Goal: Understand process/instructions: Learn how to perform a task or action

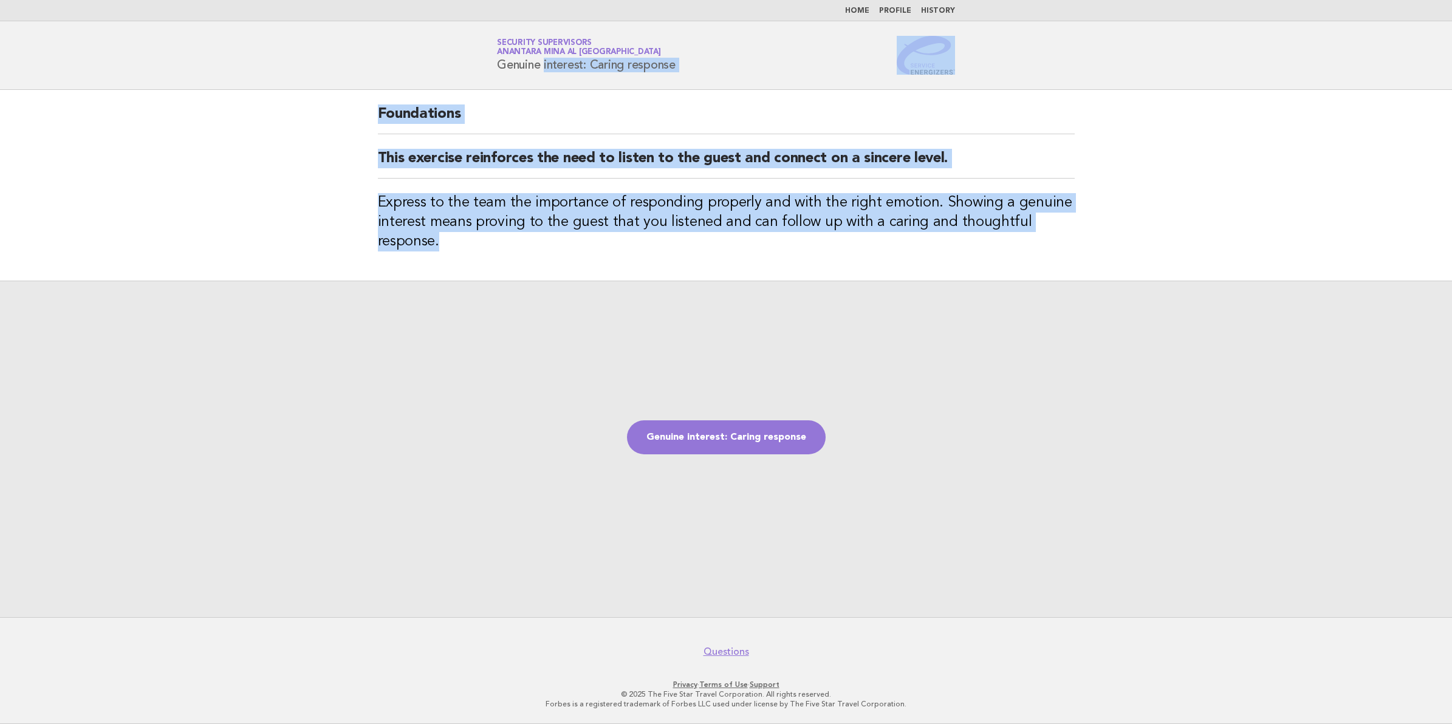
drag, startPoint x: 498, startPoint y: 64, endPoint x: 714, endPoint y: 257, distance: 289.5
click at [714, 257] on body "Home Profile History Service Energizers Security Supervisors Anantara Mina al A…" at bounding box center [726, 362] width 1452 height 724
copy body "Genuine interest: Caring response Foundations This exercise reinforces the need…"
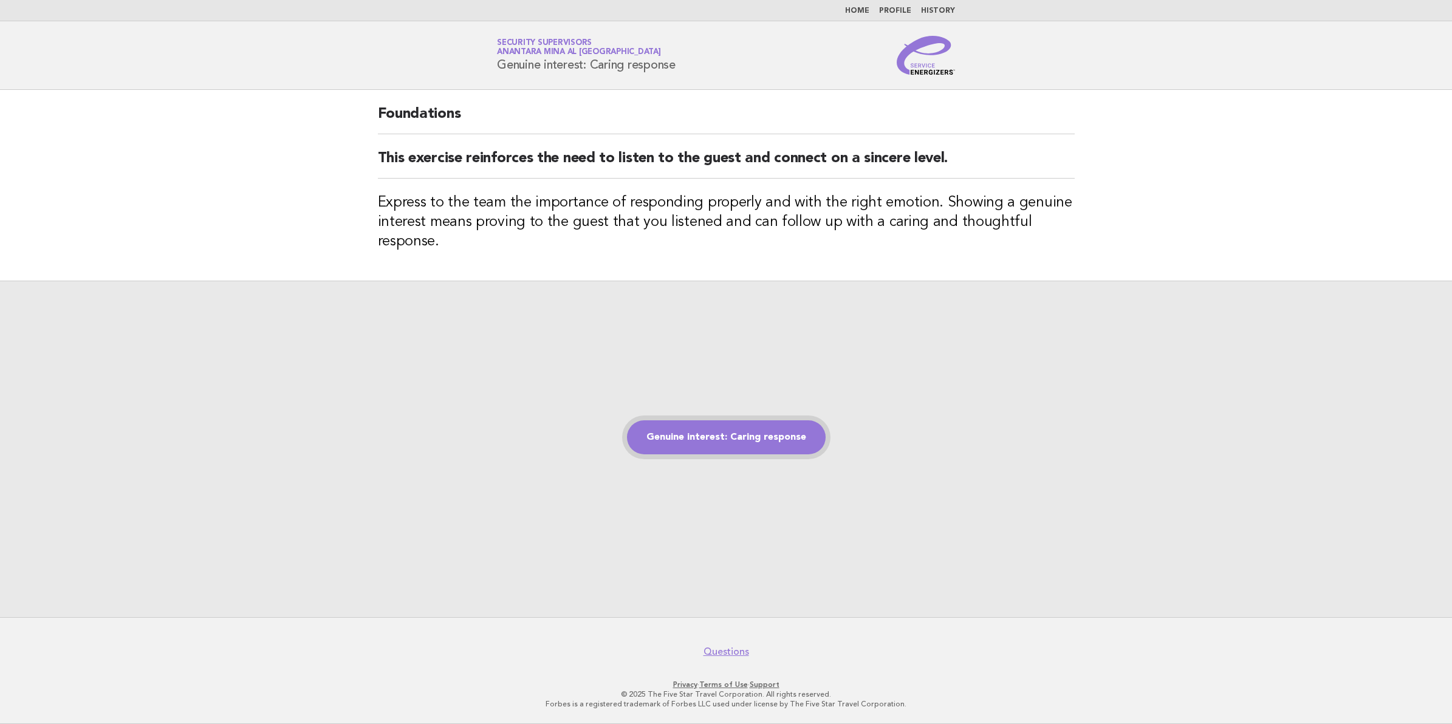
click at [760, 432] on link "Genuine interest: Caring response" at bounding box center [726, 437] width 199 height 34
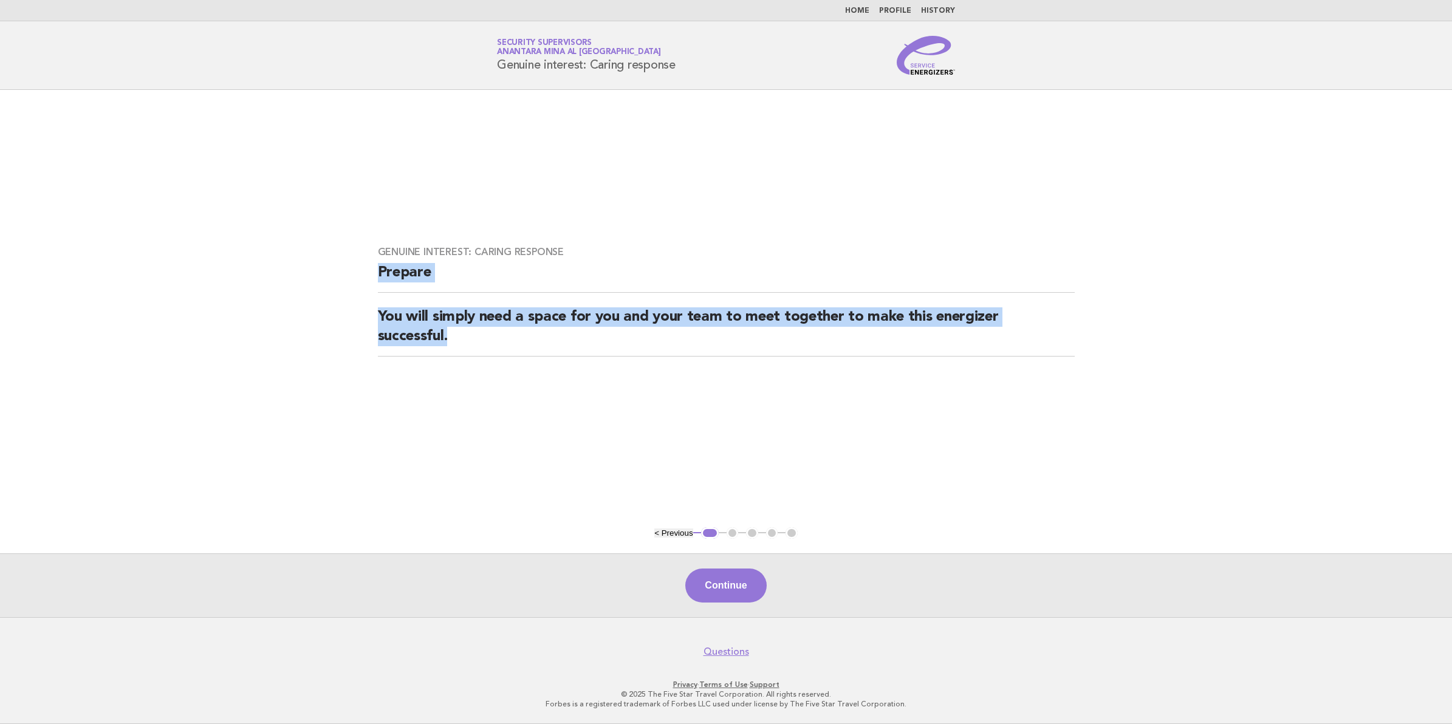
drag, startPoint x: 377, startPoint y: 267, endPoint x: 833, endPoint y: 347, distance: 463.2
click at [833, 347] on div "Genuine interest: Caring response Prepare You will simply need a space for you …" at bounding box center [726, 308] width 726 height 154
copy div "Prepare You will simply need a space for you and your team to meet together to …"
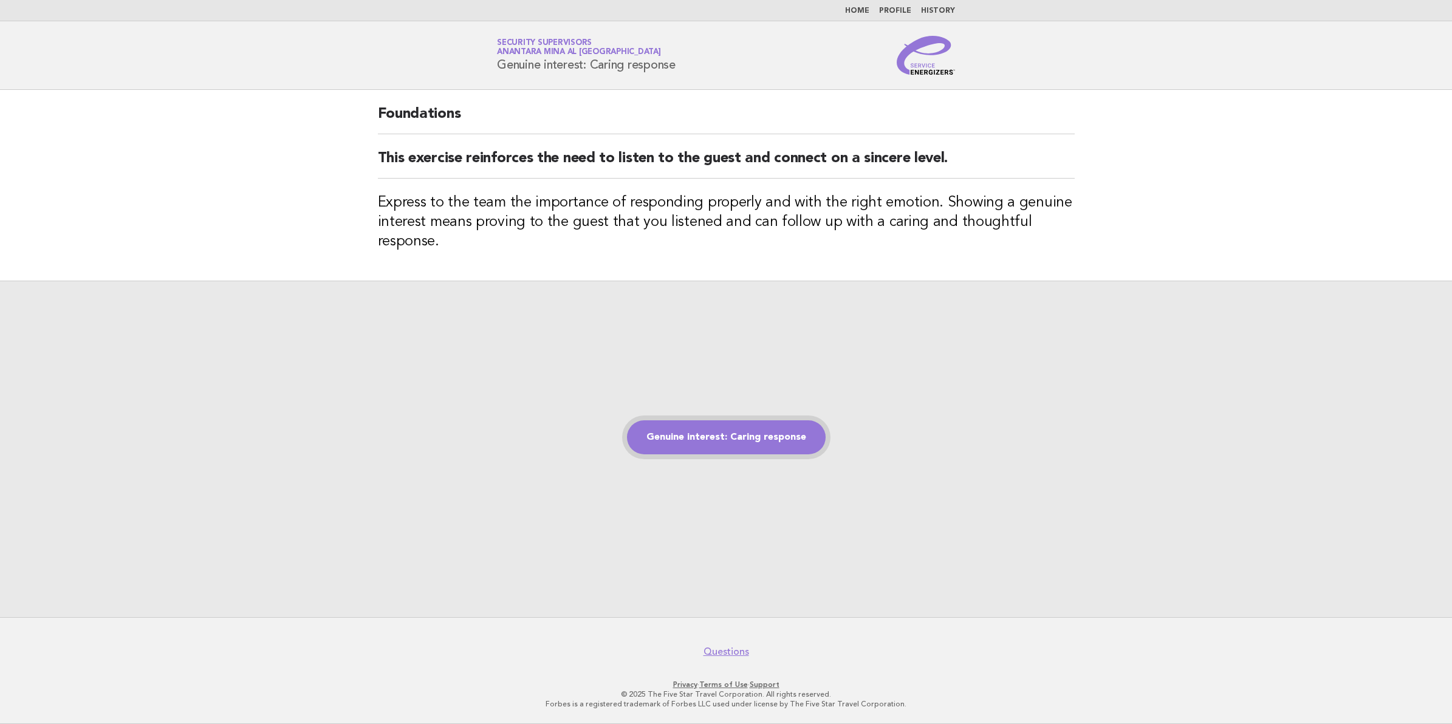
click at [734, 444] on link "Genuine interest: Caring response" at bounding box center [726, 437] width 199 height 34
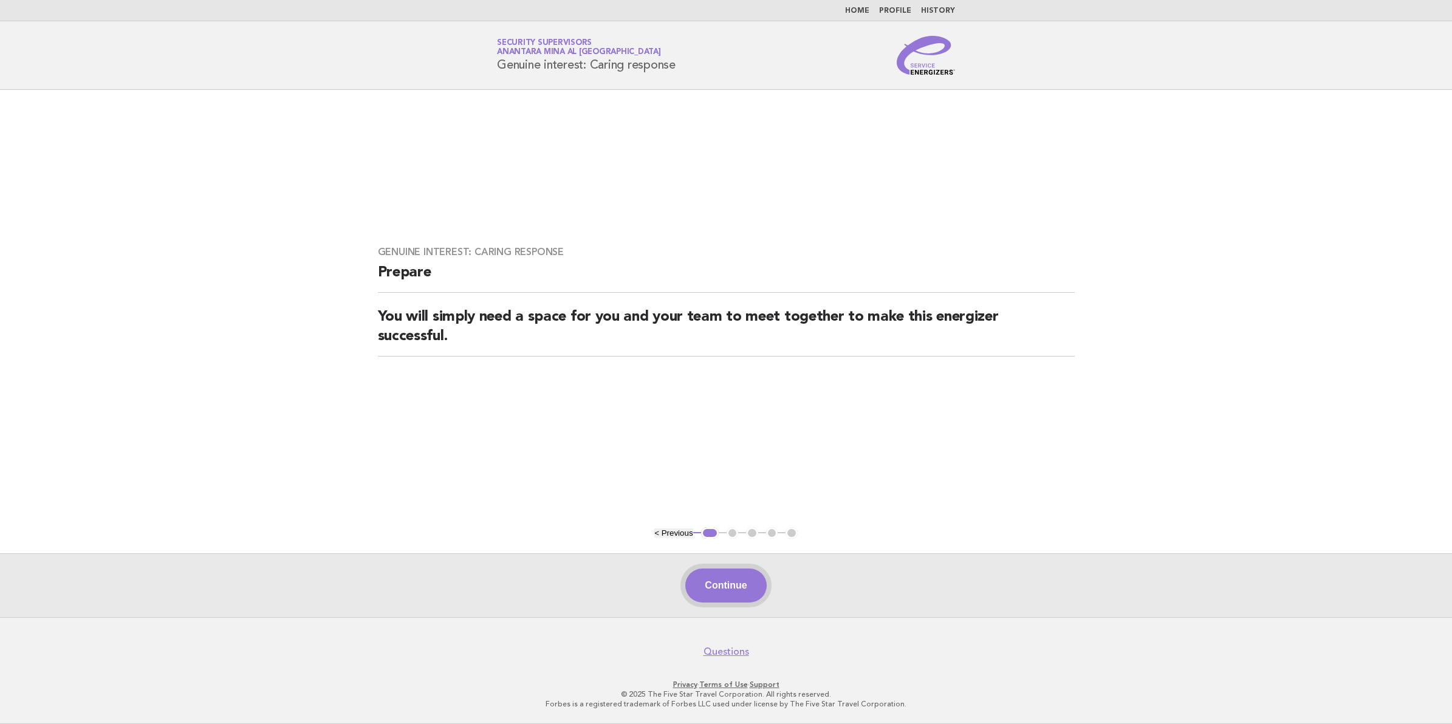
click at [709, 580] on button "Continue" at bounding box center [725, 586] width 81 height 34
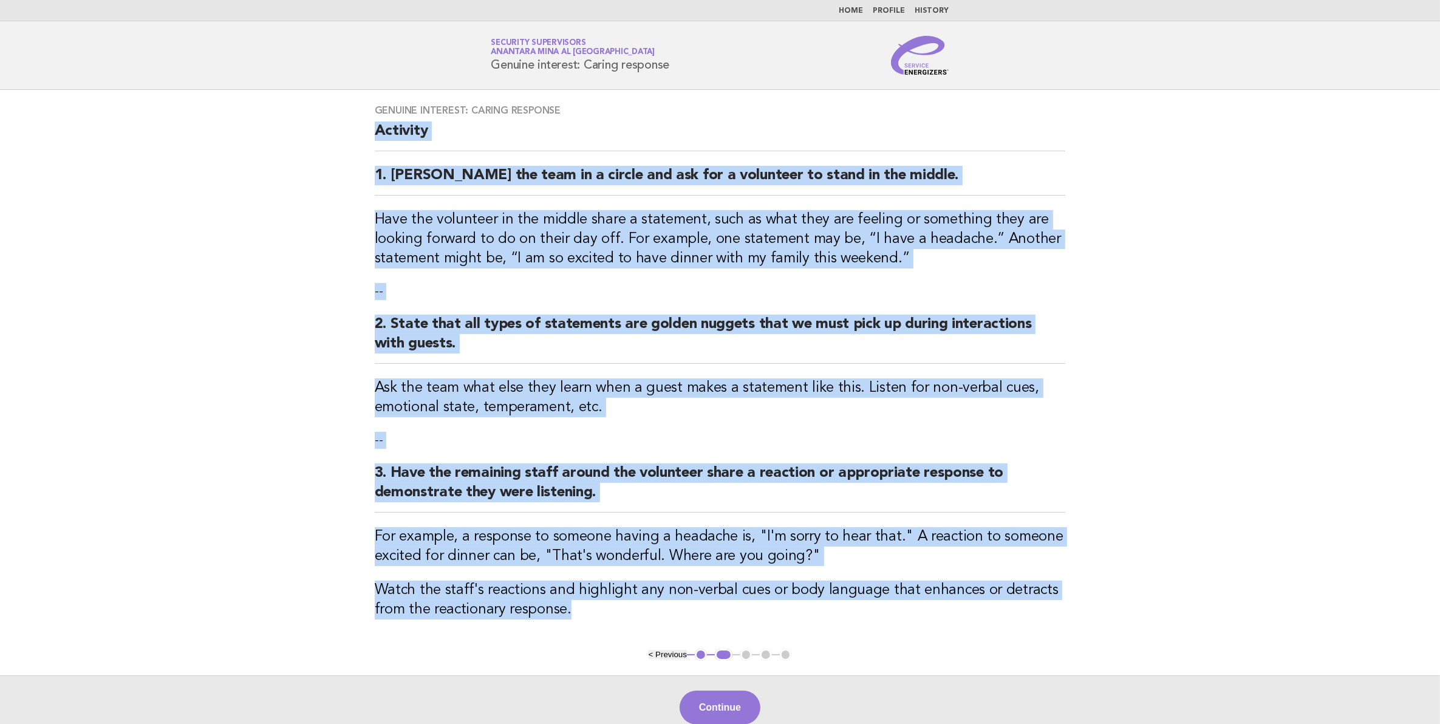
drag, startPoint x: 375, startPoint y: 129, endPoint x: 940, endPoint y: 604, distance: 737.7
click at [940, 604] on div "Genuine interest: Caring response Activity 1. Gather the team in a circle and a…" at bounding box center [720, 369] width 720 height 559
copy div "Activity 1. Gather the team in a circle and ask for a volunteer to stand in the…"
click at [721, 712] on button "Continue" at bounding box center [720, 708] width 81 height 34
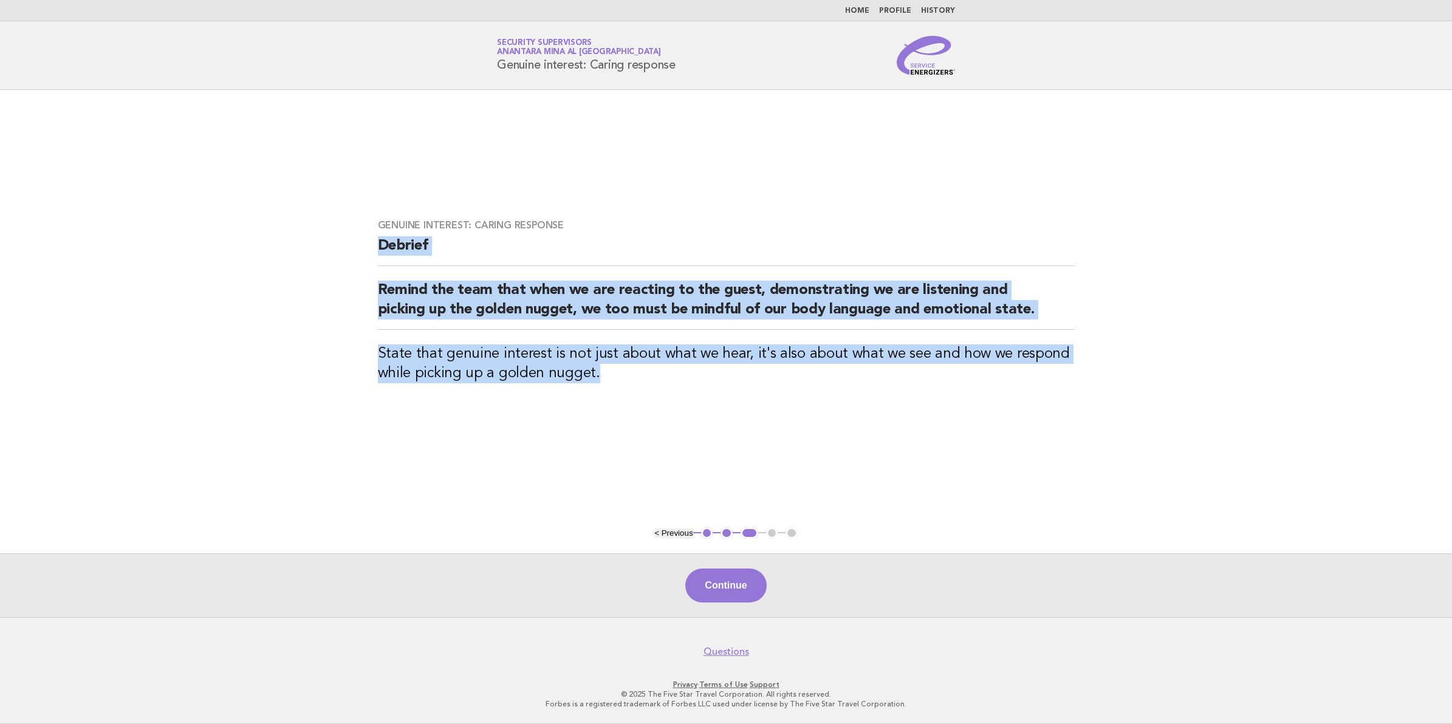
drag, startPoint x: 380, startPoint y: 241, endPoint x: 1054, endPoint y: 366, distance: 685.1
click at [1054, 366] on div "Genuine interest: Caring response Debrief Remind the team that when we are reac…" at bounding box center [726, 309] width 726 height 208
copy div "Debrief Remind the team that when we are reacting to the guest, demonstrating w…"
